Goal: Information Seeking & Learning: Find specific fact

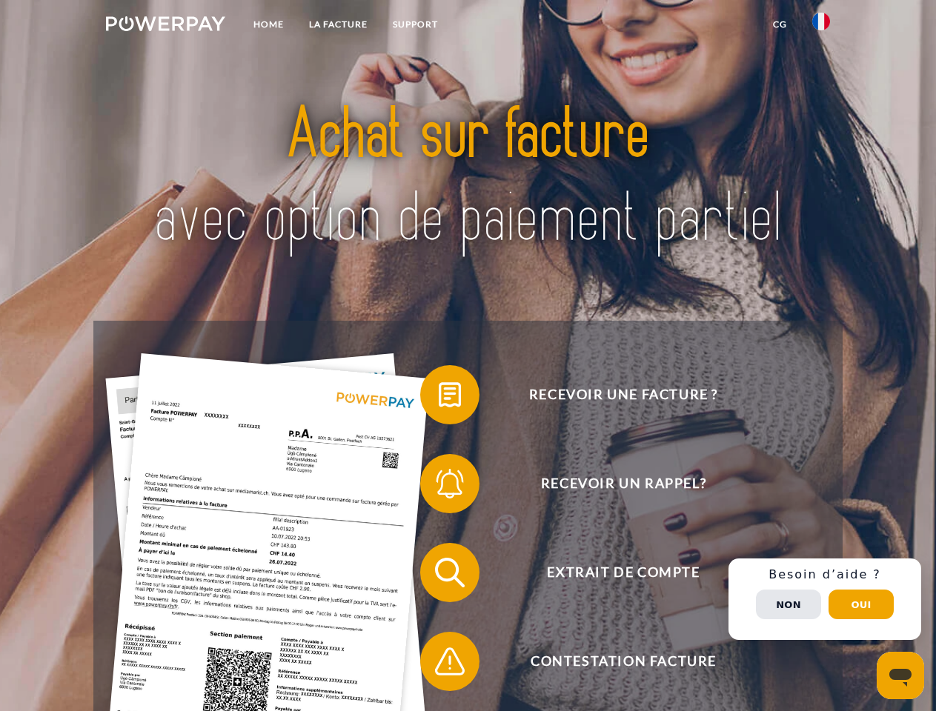
click at [165, 26] on img at bounding box center [165, 23] width 119 height 15
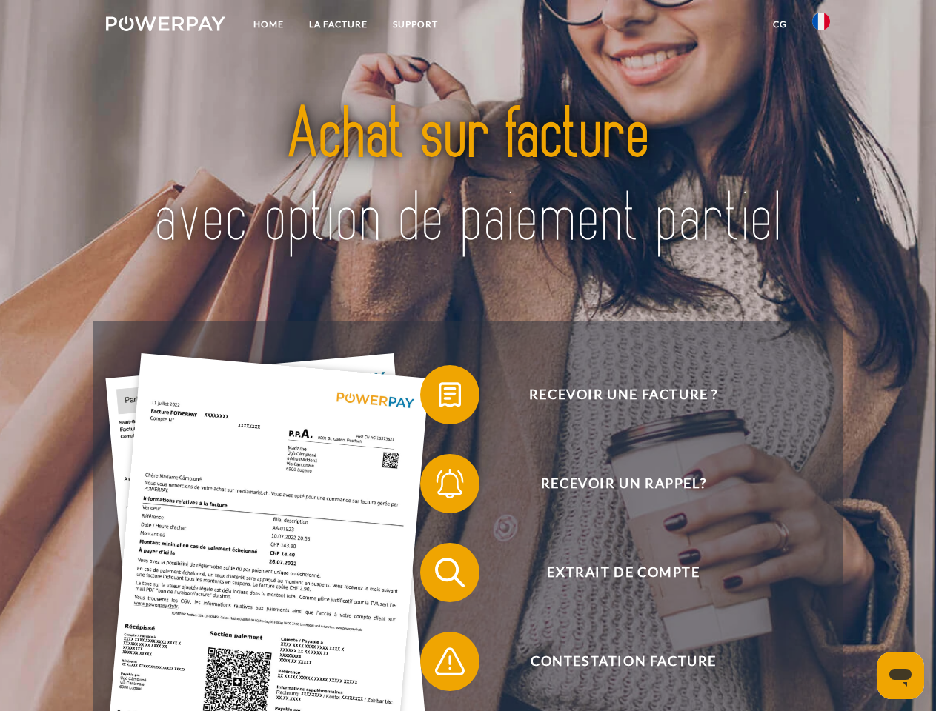
click at [821, 26] on img at bounding box center [821, 22] width 18 height 18
click at [779, 24] on link "CG" at bounding box center [779, 24] width 39 height 27
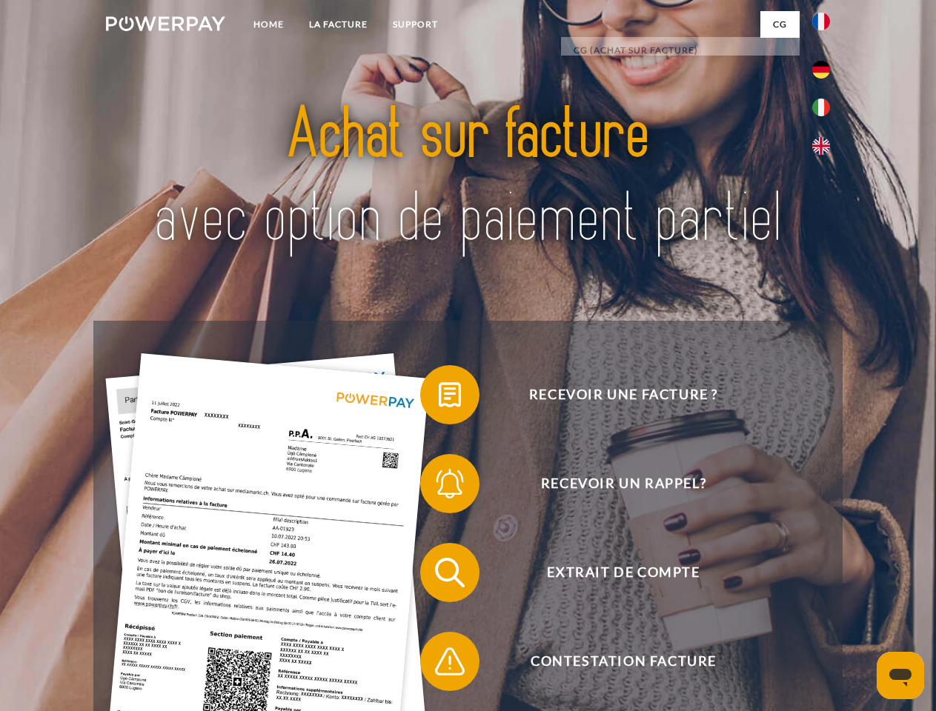
click at [439, 398] on span at bounding box center [427, 395] width 74 height 74
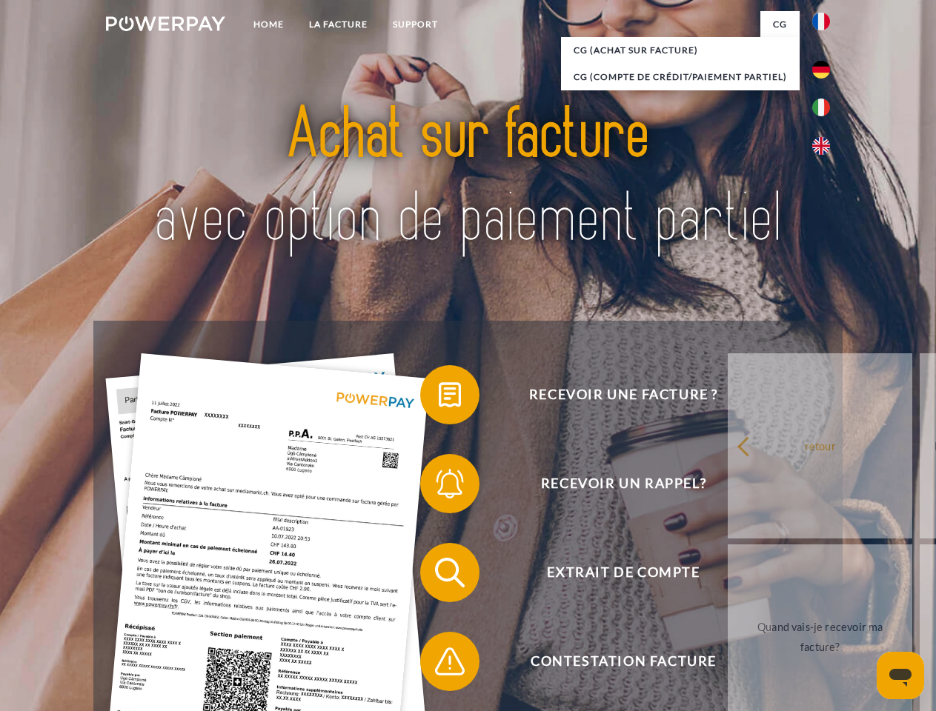
click at [439, 487] on span at bounding box center [427, 484] width 74 height 74
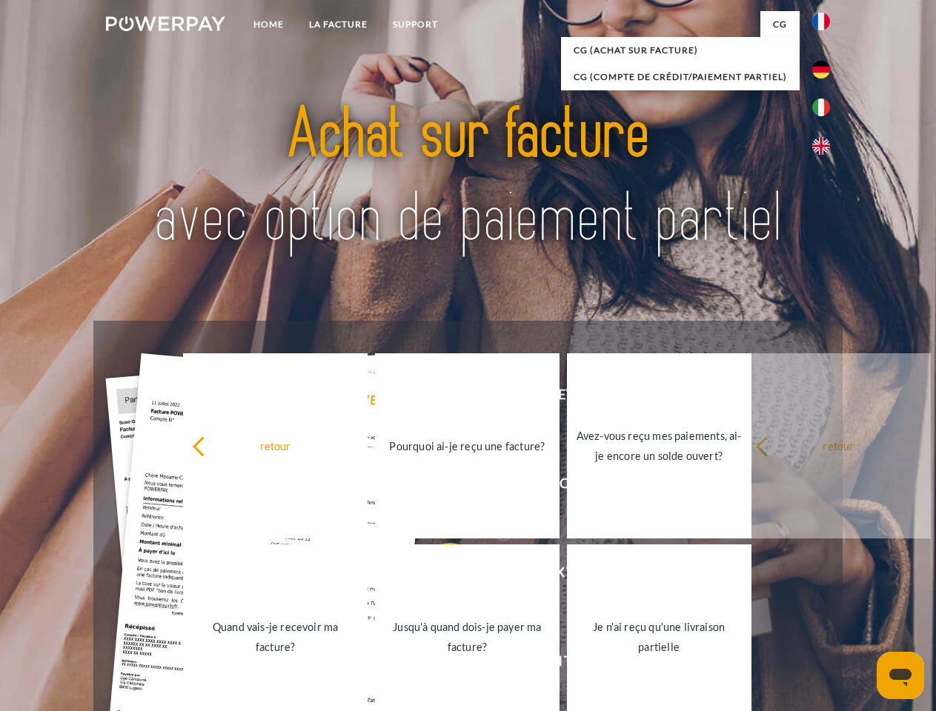
click at [439, 576] on link "Jusqu'à quand dois-je payer ma facture?" at bounding box center [467, 637] width 184 height 185
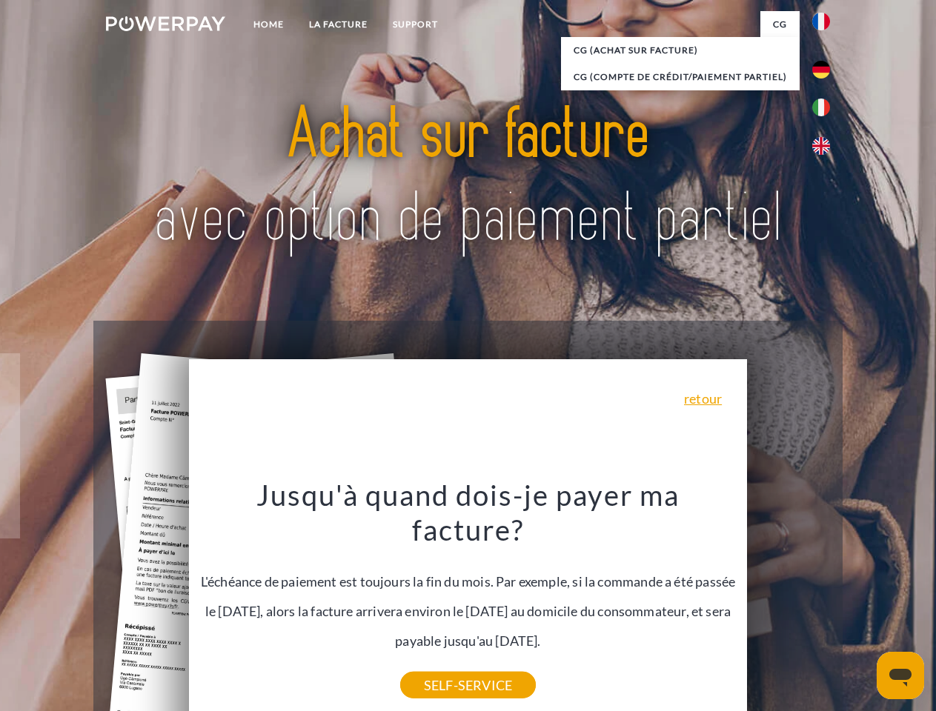
click at [825, 599] on div "Recevoir une facture ? Recevoir un rappel? Extrait de compte retour" at bounding box center [467, 617] width 748 height 593
click at [788, 602] on span "Extrait de compte" at bounding box center [623, 572] width 363 height 59
click at [861, 605] on header "Home LA FACTURE Support" at bounding box center [468, 511] width 936 height 1023
